Goal: Understand process/instructions

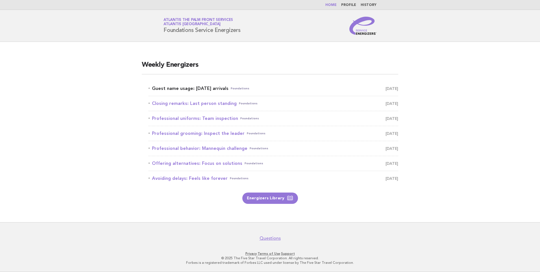
click at [204, 88] on link "Guest name usage: [DATE] arrivals Foundations [DATE]" at bounding box center [274, 88] width 250 height 8
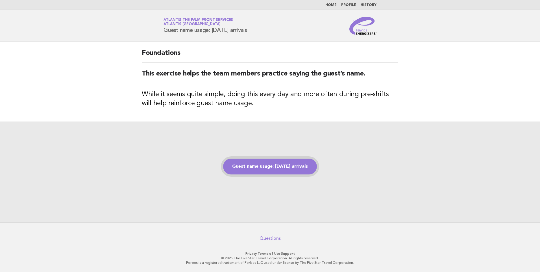
click at [252, 163] on link "Guest name usage: [DATE] arrivals" at bounding box center [270, 167] width 94 height 16
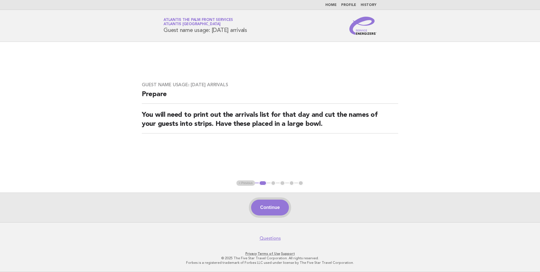
click at [268, 209] on button "Continue" at bounding box center [270, 207] width 38 height 16
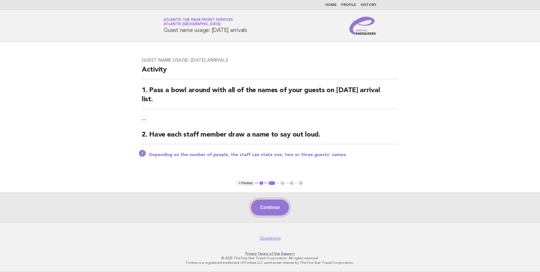
click at [274, 204] on button "Continue" at bounding box center [270, 207] width 38 height 16
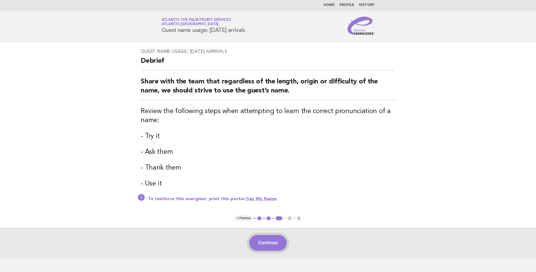
click at [270, 241] on button "Continue" at bounding box center [268, 243] width 38 height 16
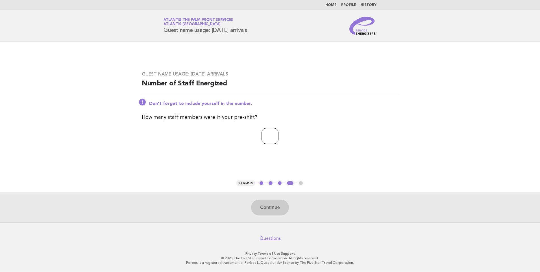
click at [266, 133] on input "number" at bounding box center [270, 136] width 17 height 16
type input "*"
click at [270, 202] on button "Continue" at bounding box center [270, 207] width 38 height 16
